Goal: Entertainment & Leisure: Consume media (video, audio)

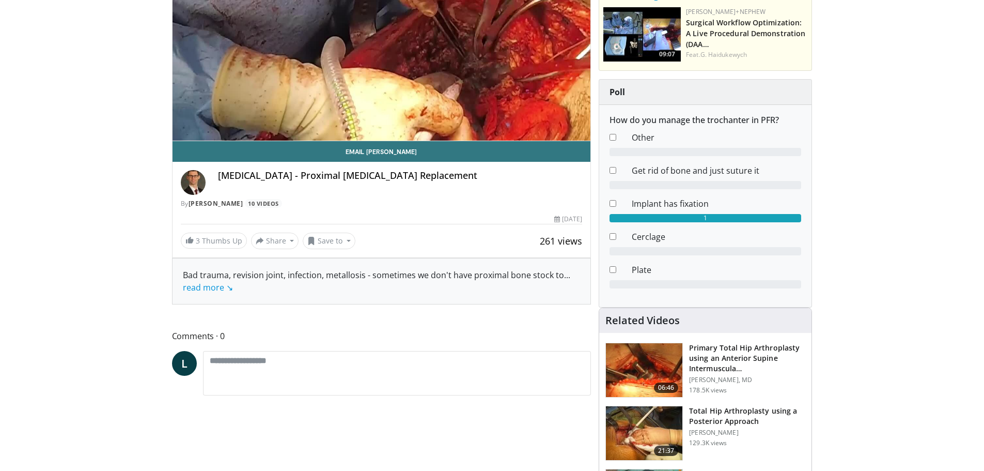
scroll to position [69, 0]
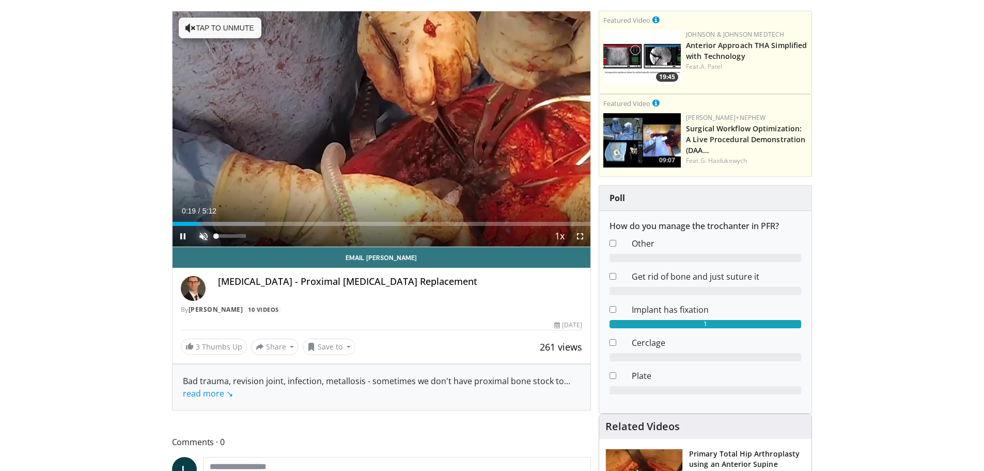
click at [206, 235] on span "Video Player" at bounding box center [203, 236] width 21 height 21
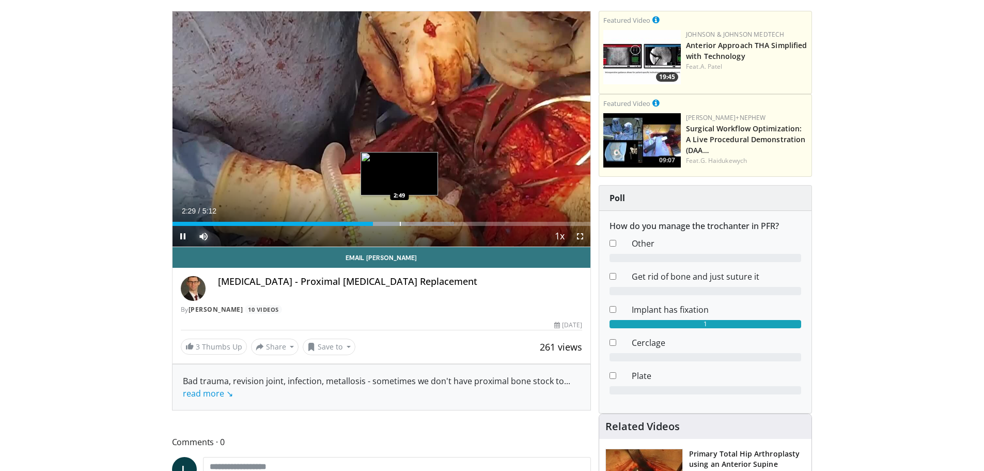
click at [400, 222] on div "Progress Bar" at bounding box center [400, 224] width 1 height 4
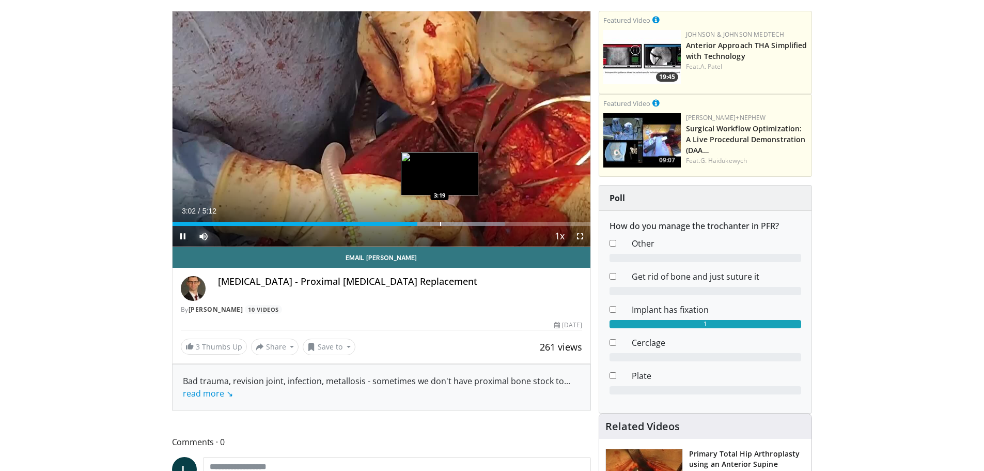
click at [441, 223] on div "Loaded : 79.46% 3:02 3:19" at bounding box center [382, 224] width 418 height 4
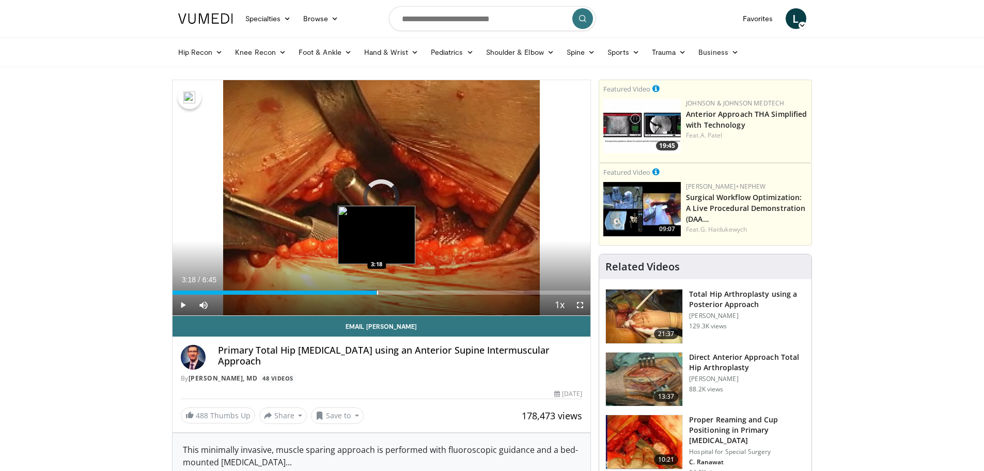
click at [377, 288] on div "Loaded : 12.29% 3:18 3:18" at bounding box center [382, 290] width 418 height 10
